Goal: Task Accomplishment & Management: Use online tool/utility

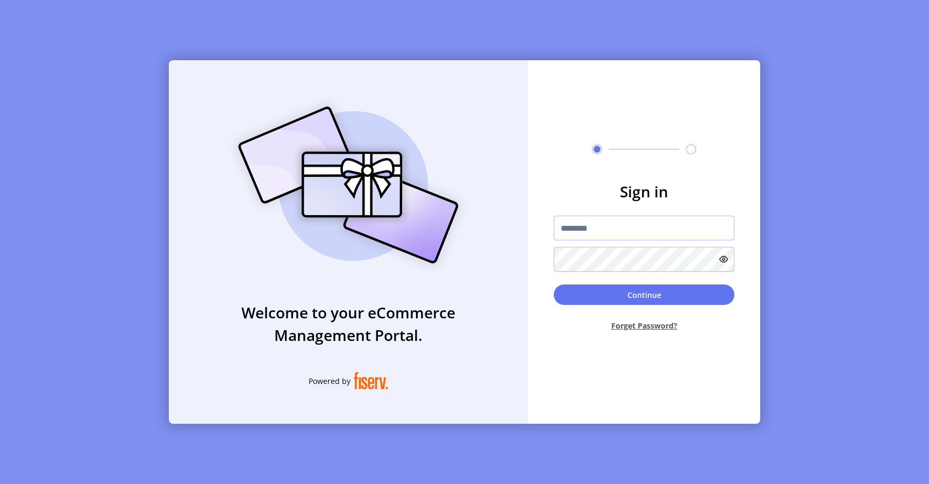
click at [584, 229] on input "text" at bounding box center [644, 228] width 181 height 25
type input "**********"
click at [573, 294] on button "Continue" at bounding box center [644, 295] width 181 height 20
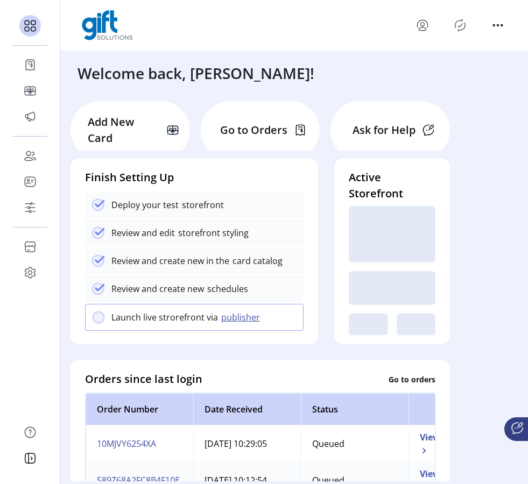
click at [459, 28] on icon "Publisher Panel" at bounding box center [459, 25] width 17 height 17
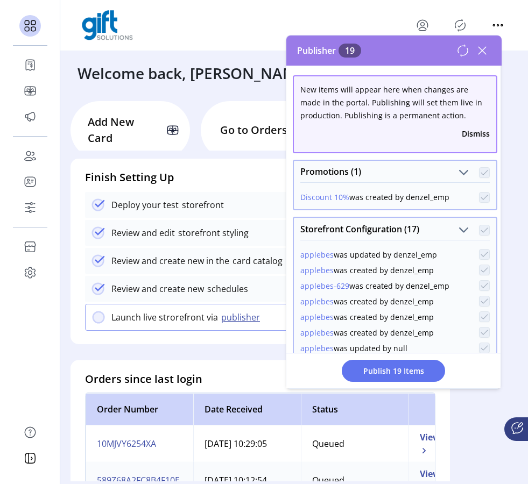
click at [462, 54] on icon at bounding box center [462, 50] width 13 height 13
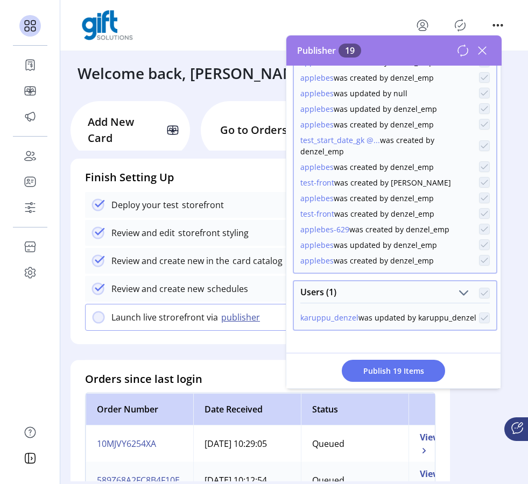
scroll to position [261, 0]
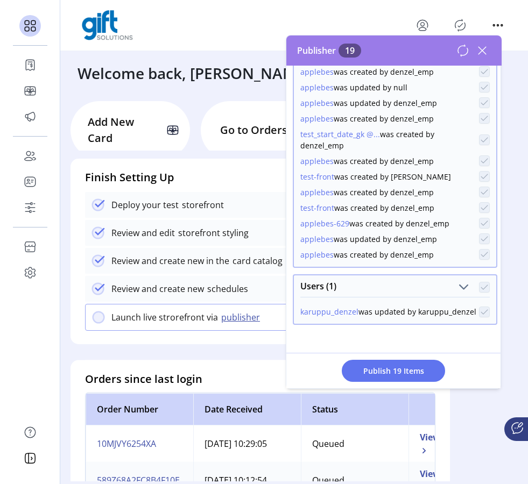
click at [325, 160] on button "applebes" at bounding box center [316, 160] width 33 height 11
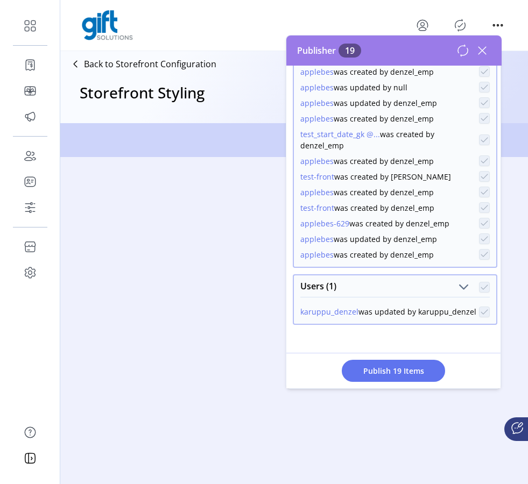
click at [315, 175] on button "test-front" at bounding box center [317, 176] width 34 height 11
click at [317, 207] on button "test-front" at bounding box center [317, 207] width 34 height 11
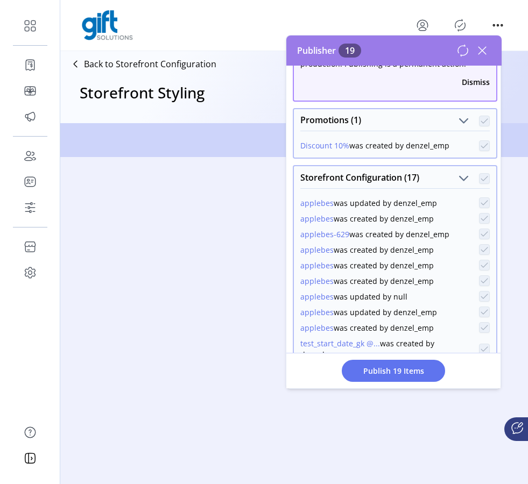
scroll to position [16, 0]
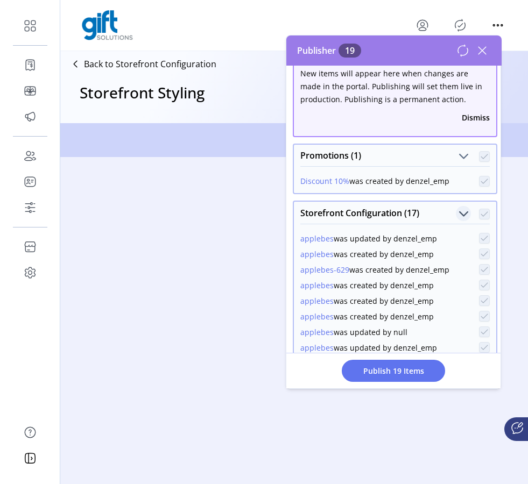
click at [458, 210] on span "Storefront Configuration (17)" at bounding box center [463, 214] width 10 height 10
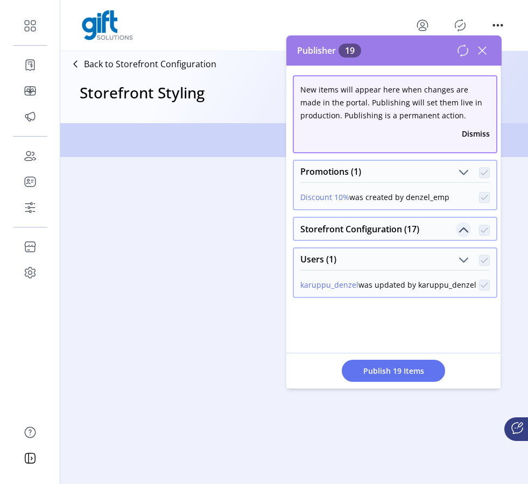
scroll to position [0, 0]
click at [454, 210] on p-panel "Promotions (1) Discount 10% was created by denzel_emp" at bounding box center [395, 185] width 204 height 57
click at [458, 225] on span "Storefront Configuration (17)" at bounding box center [463, 230] width 10 height 10
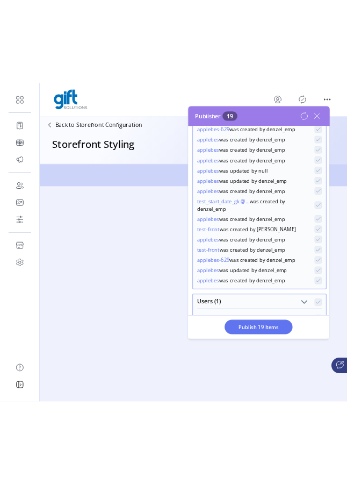
scroll to position [261, 0]
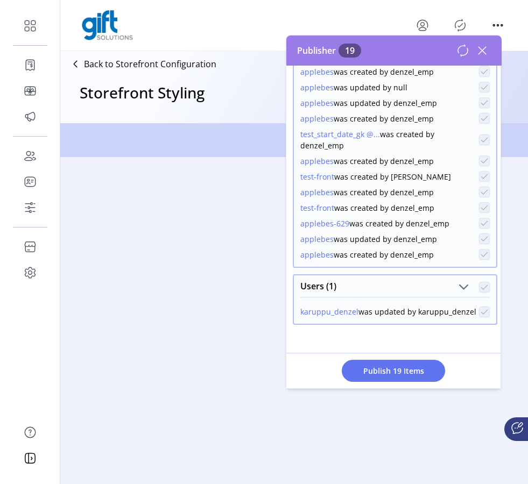
click at [481, 53] on icon at bounding box center [481, 50] width 17 height 17
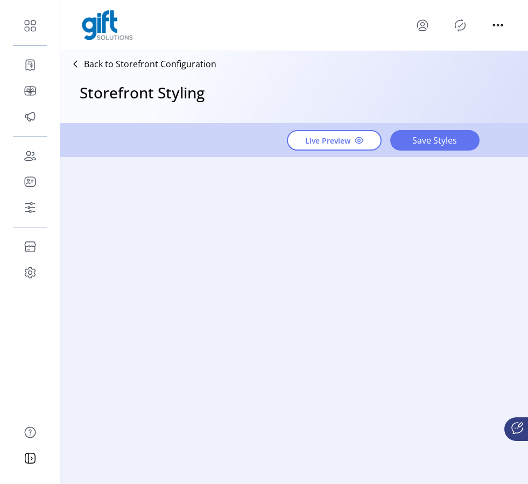
click at [460, 25] on icon "Publisher Panel" at bounding box center [460, 26] width 5 height 4
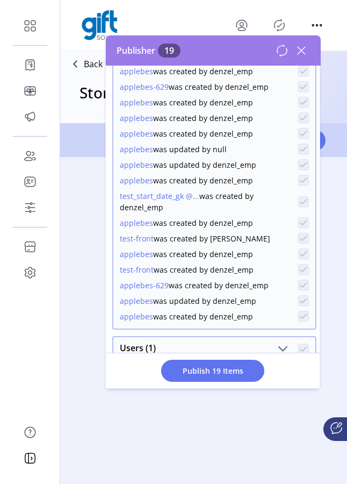
scroll to position [205, 0]
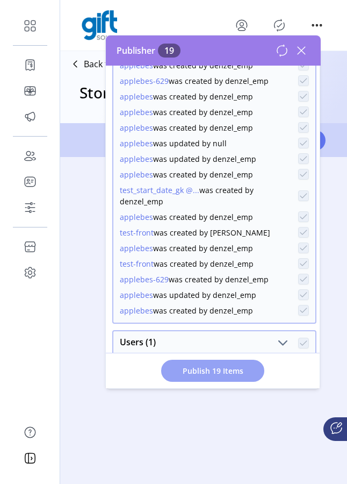
click at [239, 373] on span "Publish 19 Items" at bounding box center [212, 370] width 75 height 11
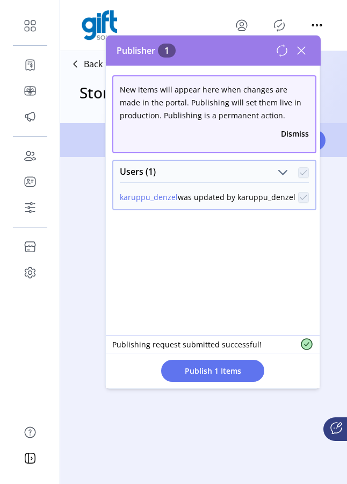
scroll to position [0, 0]
click at [285, 56] on icon at bounding box center [282, 50] width 13 height 13
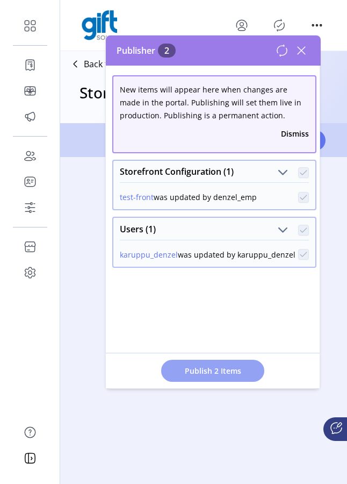
click at [191, 365] on span "Publish 2 Items" at bounding box center [212, 370] width 75 height 11
